Goal: Task Accomplishment & Management: Use online tool/utility

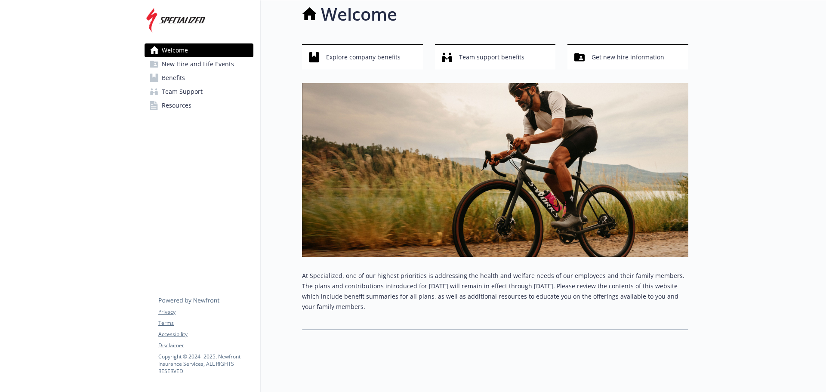
scroll to position [16, 0]
click at [170, 79] on span "Benefits" at bounding box center [173, 78] width 23 height 14
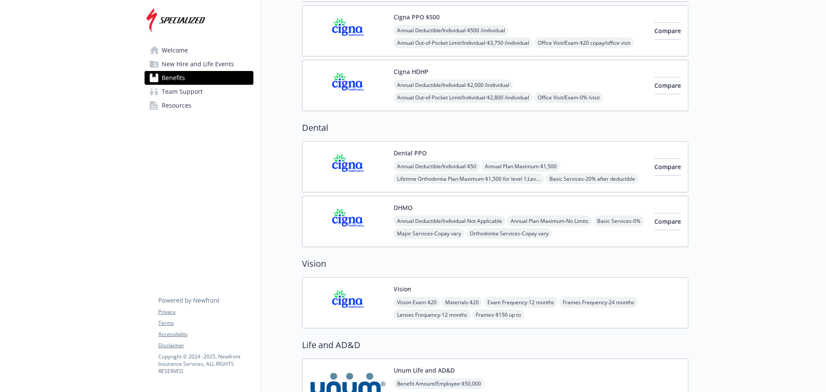
scroll to position [59, 0]
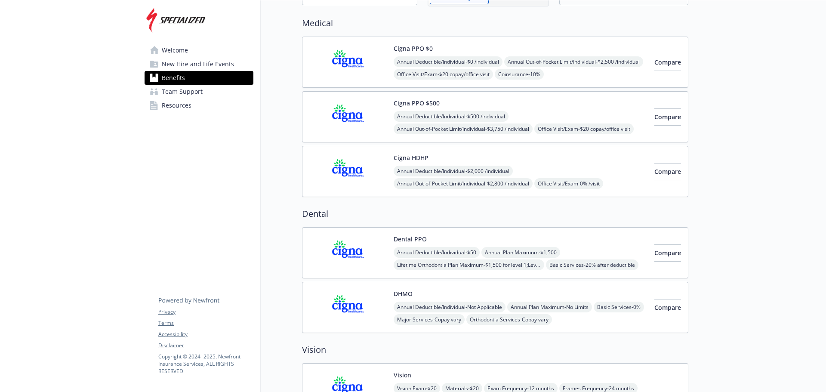
click at [345, 63] on img at bounding box center [347, 62] width 77 height 37
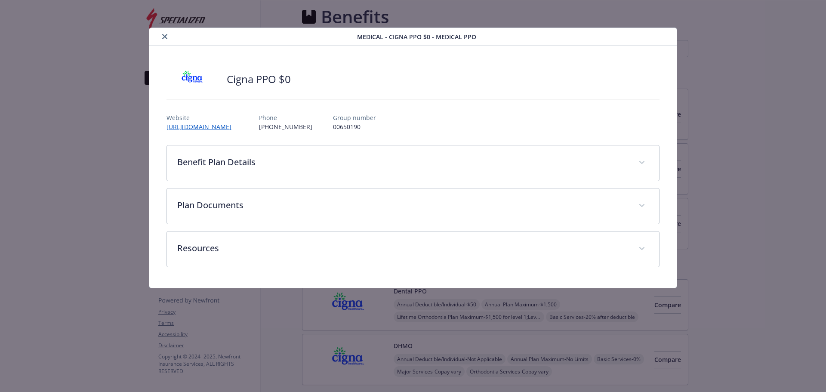
scroll to position [59, 0]
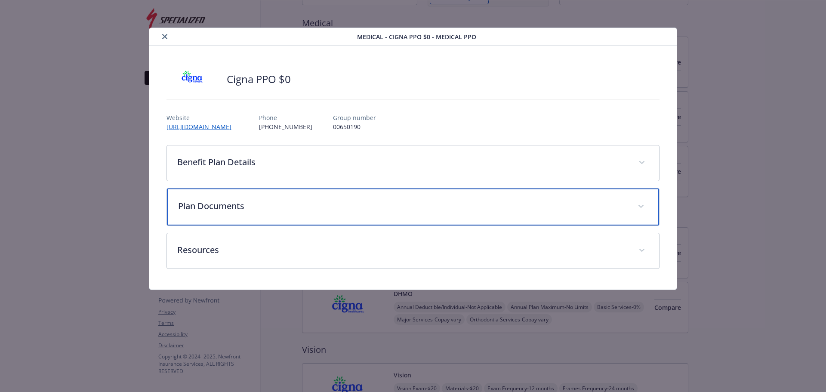
click at [260, 208] on p "Plan Documents" at bounding box center [403, 206] width 450 height 13
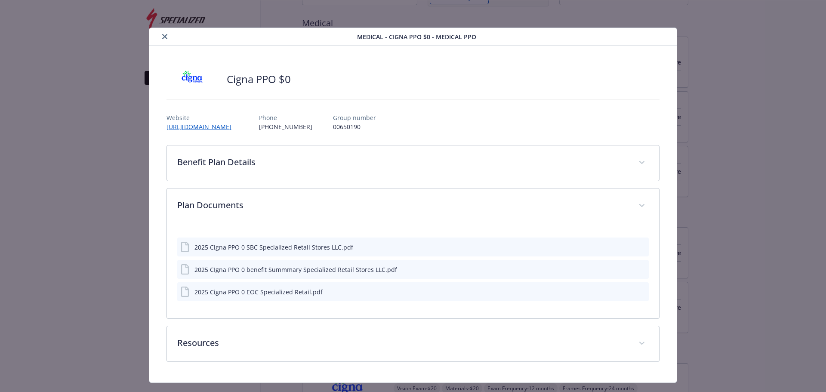
click at [622, 250] on button "download file" at bounding box center [626, 246] width 9 height 9
click at [165, 37] on icon "close" at bounding box center [164, 36] width 5 height 5
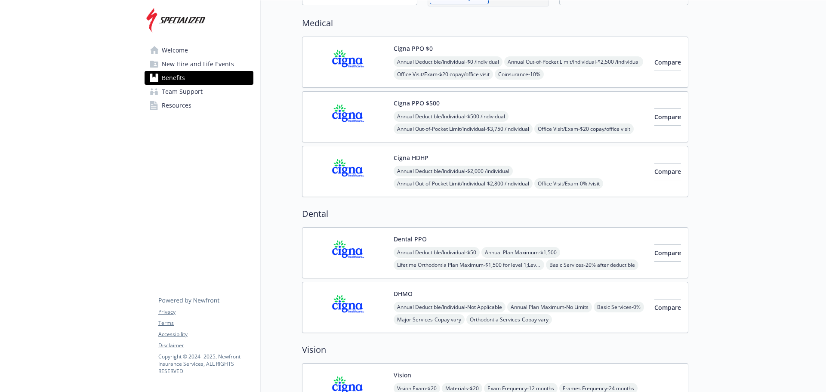
click at [358, 114] on img at bounding box center [347, 117] width 77 height 37
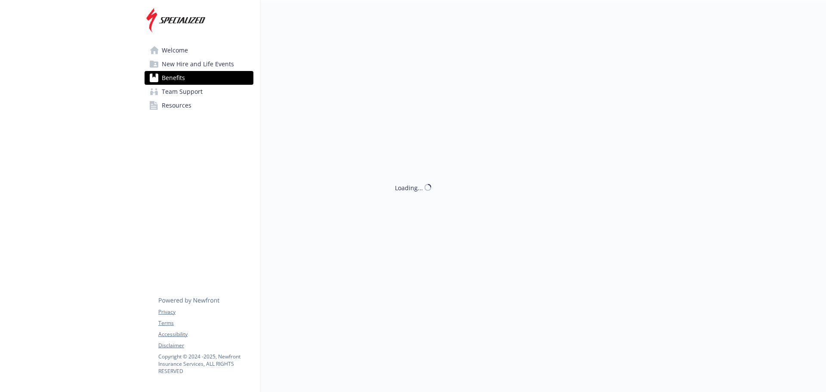
scroll to position [59, 0]
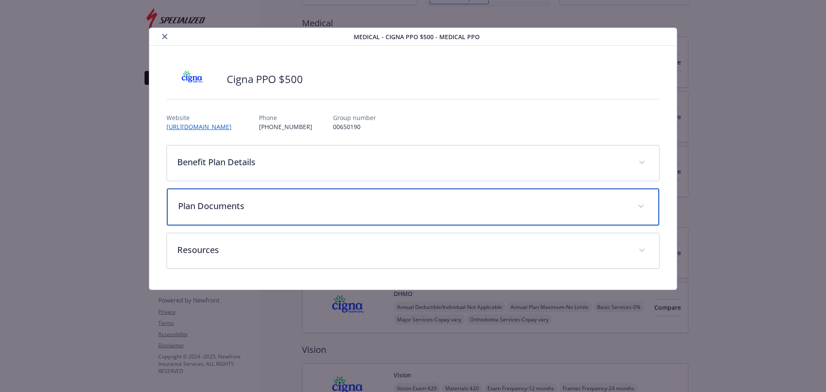
click at [227, 209] on p "Plan Documents" at bounding box center [403, 206] width 450 height 13
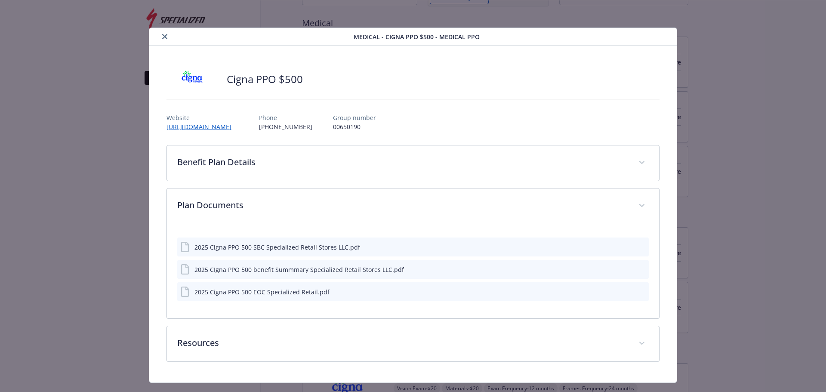
click at [623, 271] on icon "download file" at bounding box center [626, 268] width 7 height 7
click at [163, 38] on icon "close" at bounding box center [164, 36] width 5 height 5
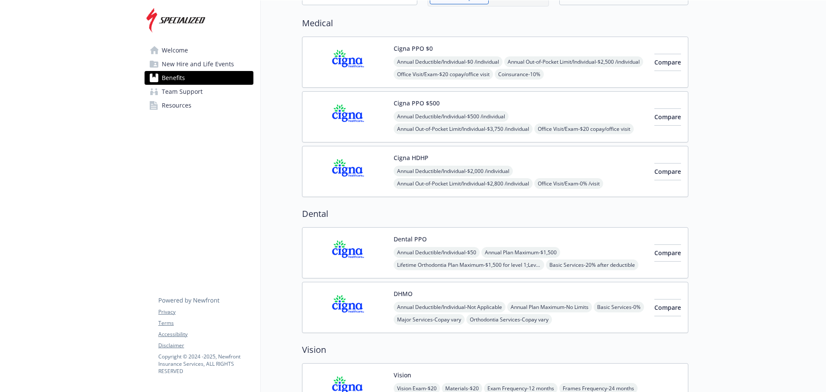
click at [349, 57] on img at bounding box center [347, 62] width 77 height 37
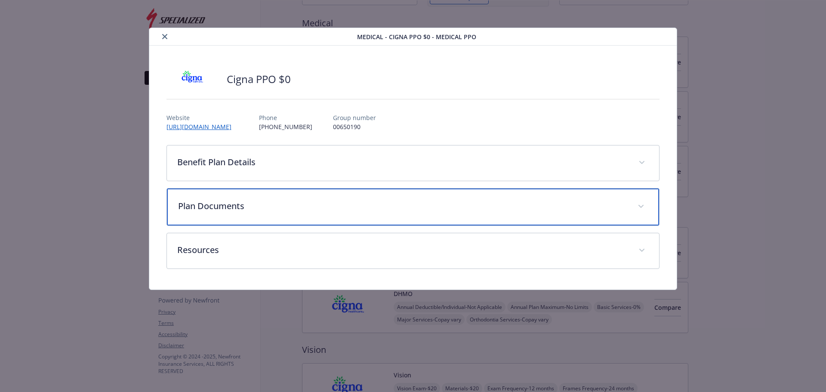
click at [238, 210] on p "Plan Documents" at bounding box center [403, 206] width 450 height 13
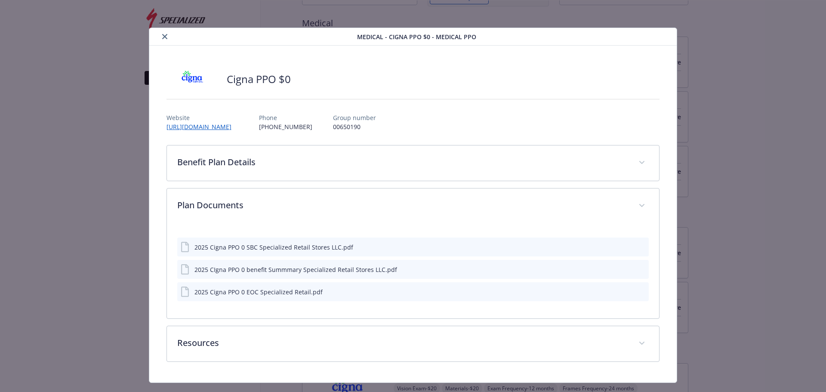
click at [622, 272] on button "download file" at bounding box center [626, 269] width 9 height 9
click at [162, 40] on button "close" at bounding box center [165, 36] width 10 height 10
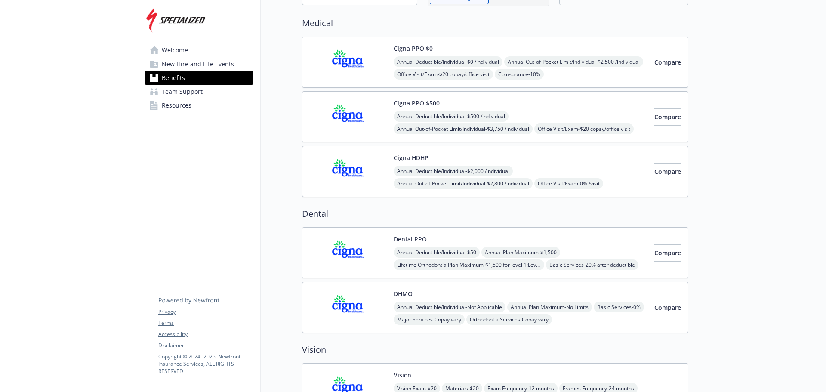
click at [353, 172] on img at bounding box center [347, 171] width 77 height 37
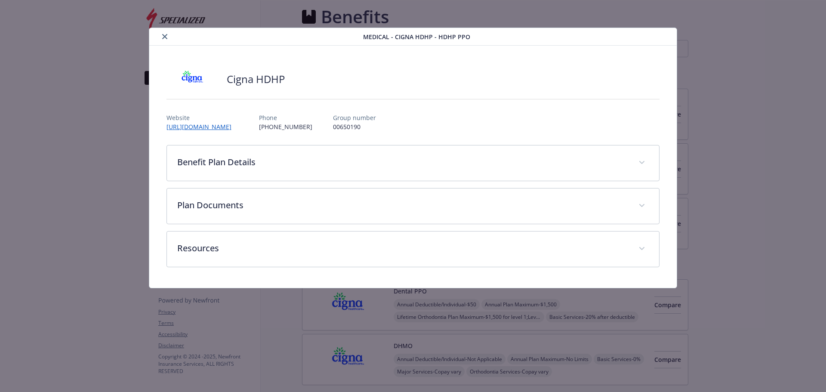
scroll to position [59, 0]
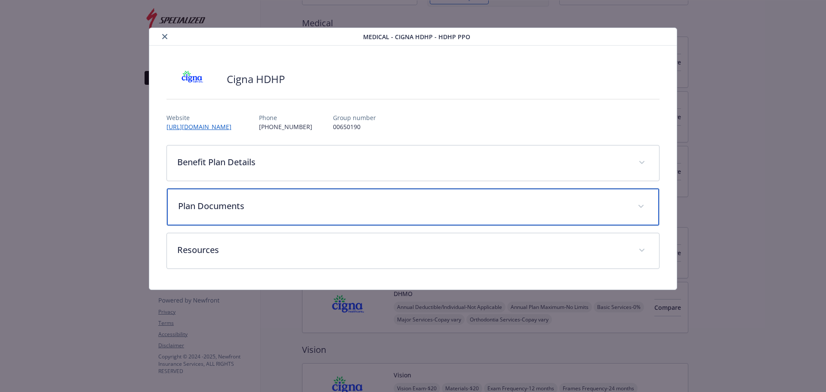
click at [235, 204] on p "Plan Documents" at bounding box center [403, 206] width 450 height 13
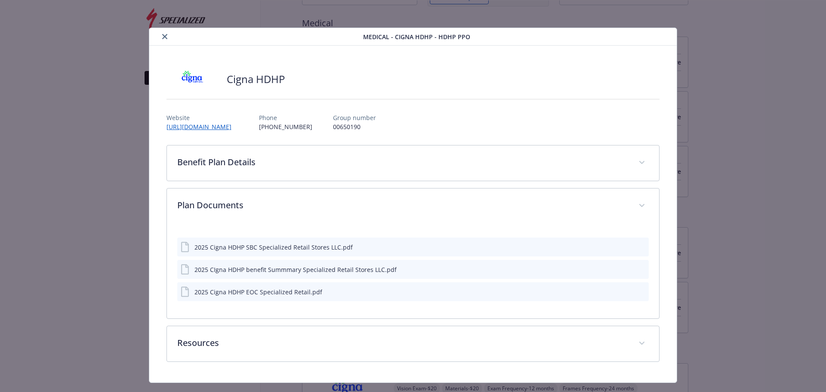
click at [624, 274] on button "details for plan Medical - Cigna HDHP - HDHP PPO" at bounding box center [627, 269] width 7 height 9
click at [623, 271] on icon "download file" at bounding box center [626, 268] width 7 height 7
click at [330, 271] on div "2025 CIgna HDHP benefit Summmary Specialized Retail Stores LLC.pdf" at bounding box center [295, 269] width 202 height 9
click at [281, 271] on div "2025 CIgna HDHP benefit Summmary Specialized Retail Stores LLC.pdf" at bounding box center [295, 269] width 202 height 9
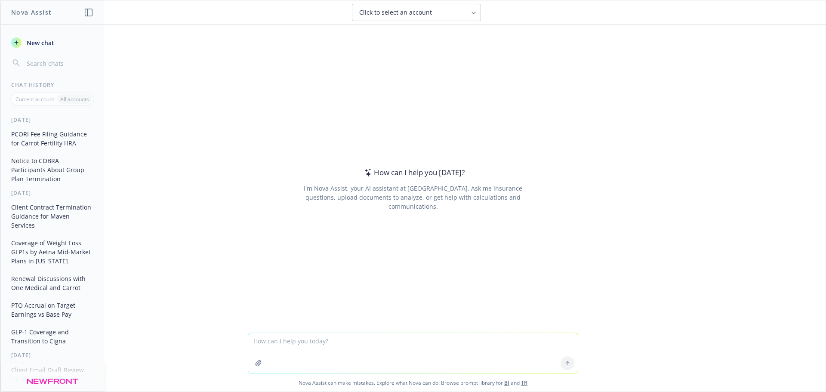
click at [330, 342] on textarea at bounding box center [413, 353] width 330 height 40
type textarea "Can you compare these two files and let me know any material differences"
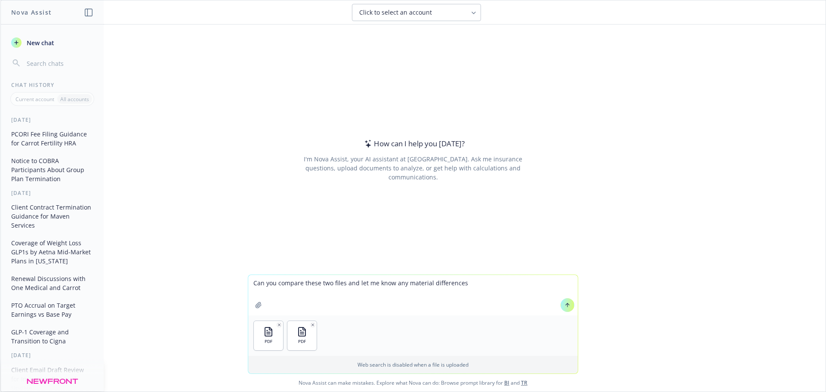
click at [564, 308] on button at bounding box center [568, 305] width 14 height 14
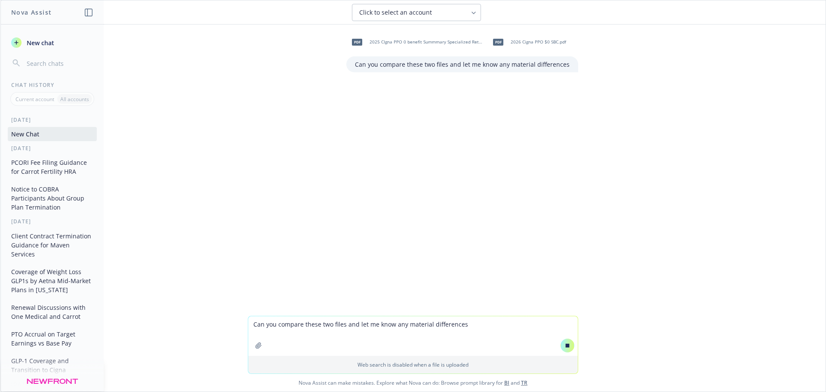
click at [354, 333] on textarea "Can you compare these two files and let me know any material differences" at bounding box center [413, 336] width 330 height 40
type textarea "Can you compare these two files and let me know any material differences?"
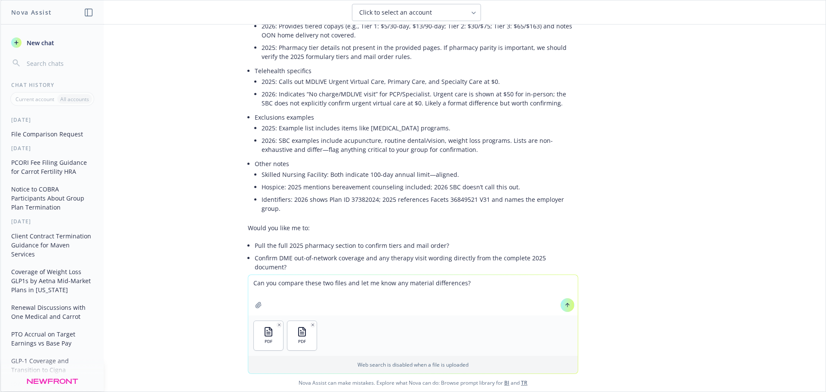
scroll to position [344, 0]
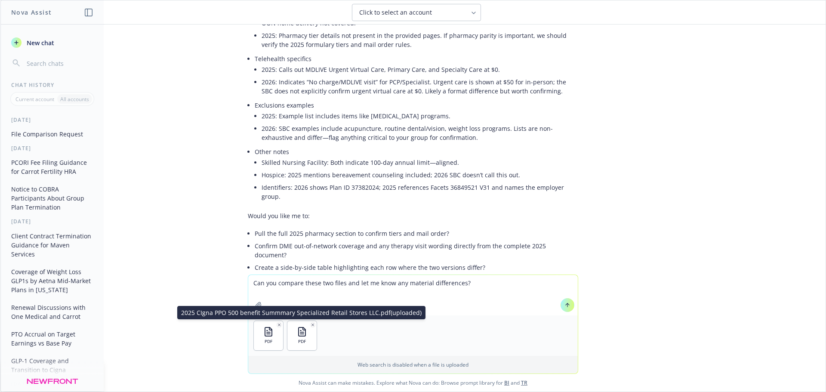
click at [299, 339] on span "PDF" at bounding box center [302, 342] width 8 height 6
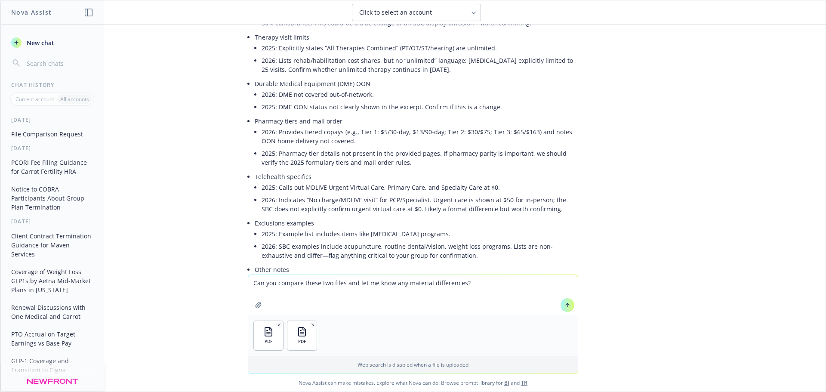
scroll to position [0, 0]
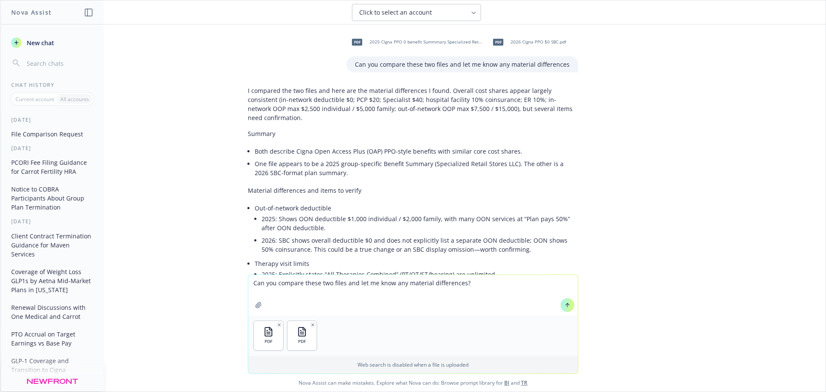
click at [565, 306] on icon at bounding box center [568, 305] width 6 height 6
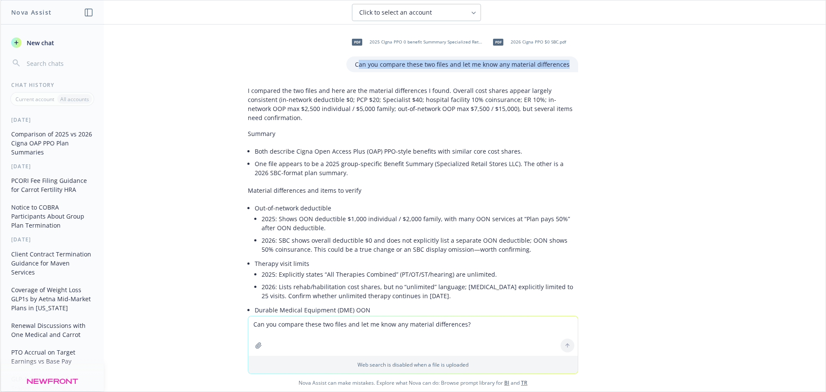
drag, startPoint x: 357, startPoint y: 65, endPoint x: 574, endPoint y: 73, distance: 217.4
click at [574, 73] on div "pdf 2025 CIgna PPO 0 benefit Summmary Specialized Retail Stores LLC.pdf pdf 202…" at bounding box center [412, 170] width 825 height 291
copy p "an you compare these two files and let me know any material differences"
click at [321, 330] on textarea "Can you compare these two files and let me know any material differences?" at bounding box center [413, 336] width 330 height 40
paste textarea "an you compare these two files and let me know any material differences"
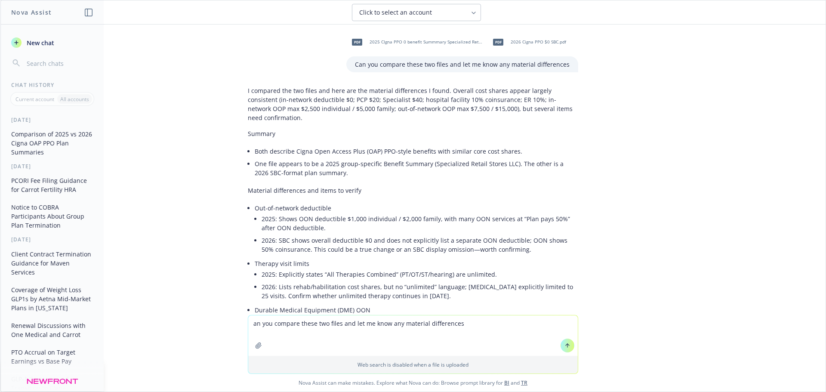
click at [250, 323] on textarea "an you compare these two files and let me know any material differences" at bounding box center [413, 335] width 330 height 40
type textarea "can you compare these two files and let me know any material differences"
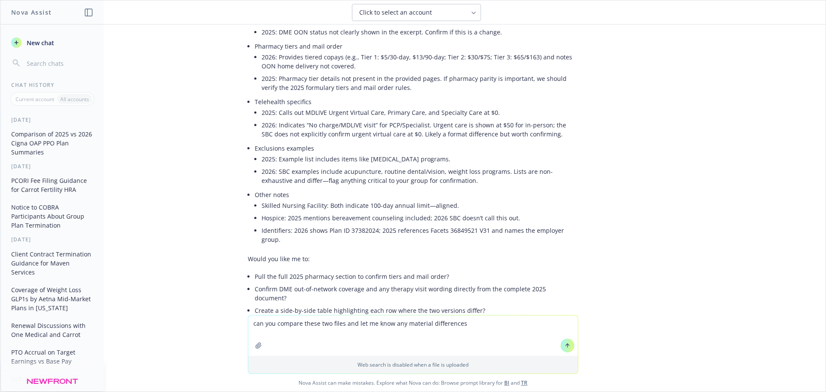
scroll to position [473, 0]
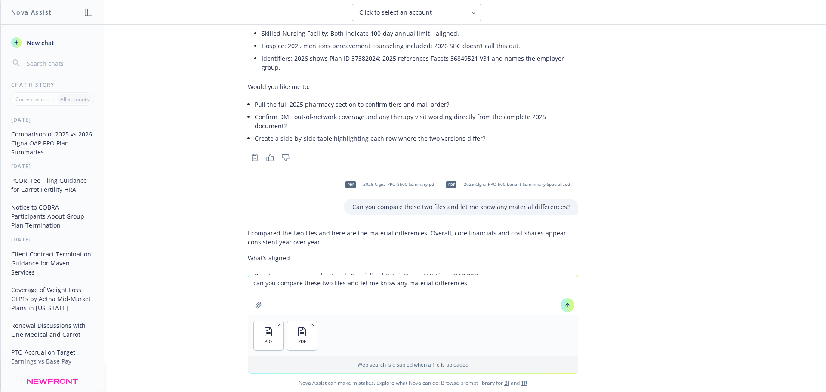
drag, startPoint x: 565, startPoint y: 306, endPoint x: 581, endPoint y: 319, distance: 21.2
click at [568, 306] on icon at bounding box center [568, 304] width 0 height 3
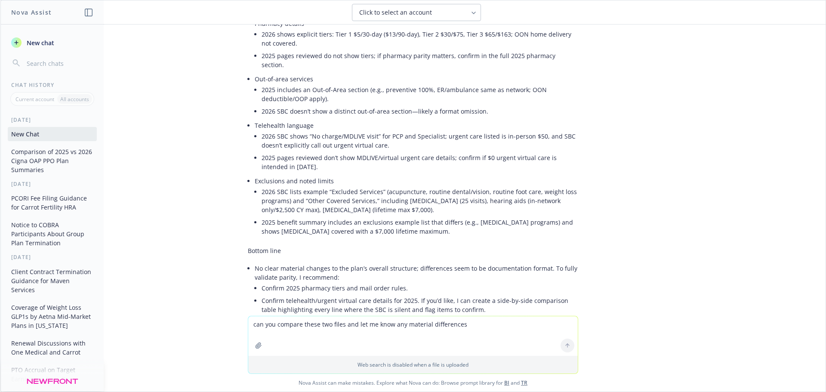
scroll to position [1383, 0]
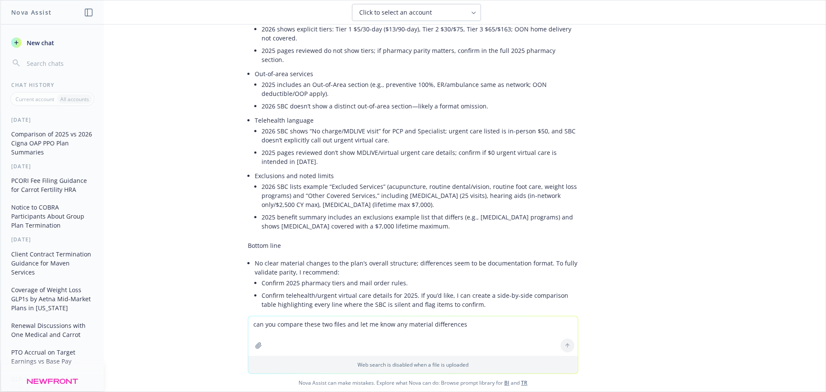
click at [348, 204] on div "I compared the two files and here are the material differences. Overall, the co…" at bounding box center [413, 87] width 330 height 458
